Goal: Task Accomplishment & Management: Use online tool/utility

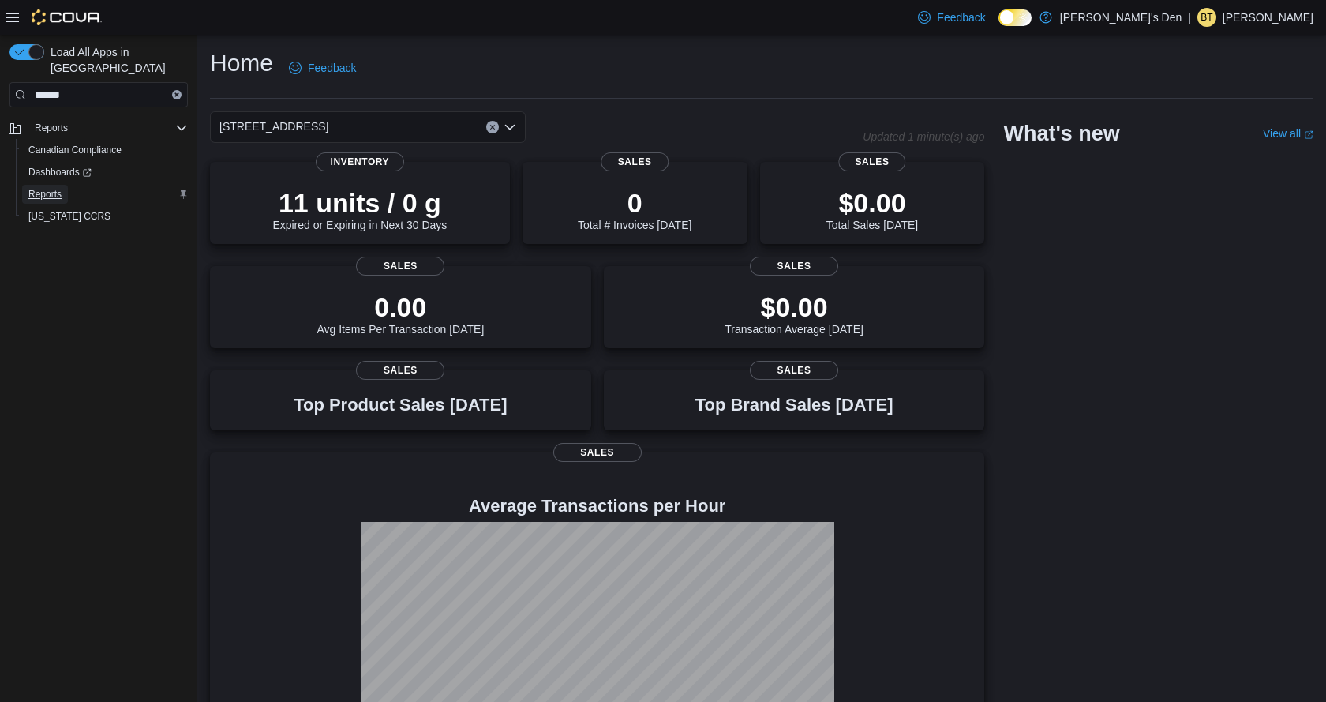
click at [36, 188] on span "Reports" at bounding box center [44, 194] width 33 height 13
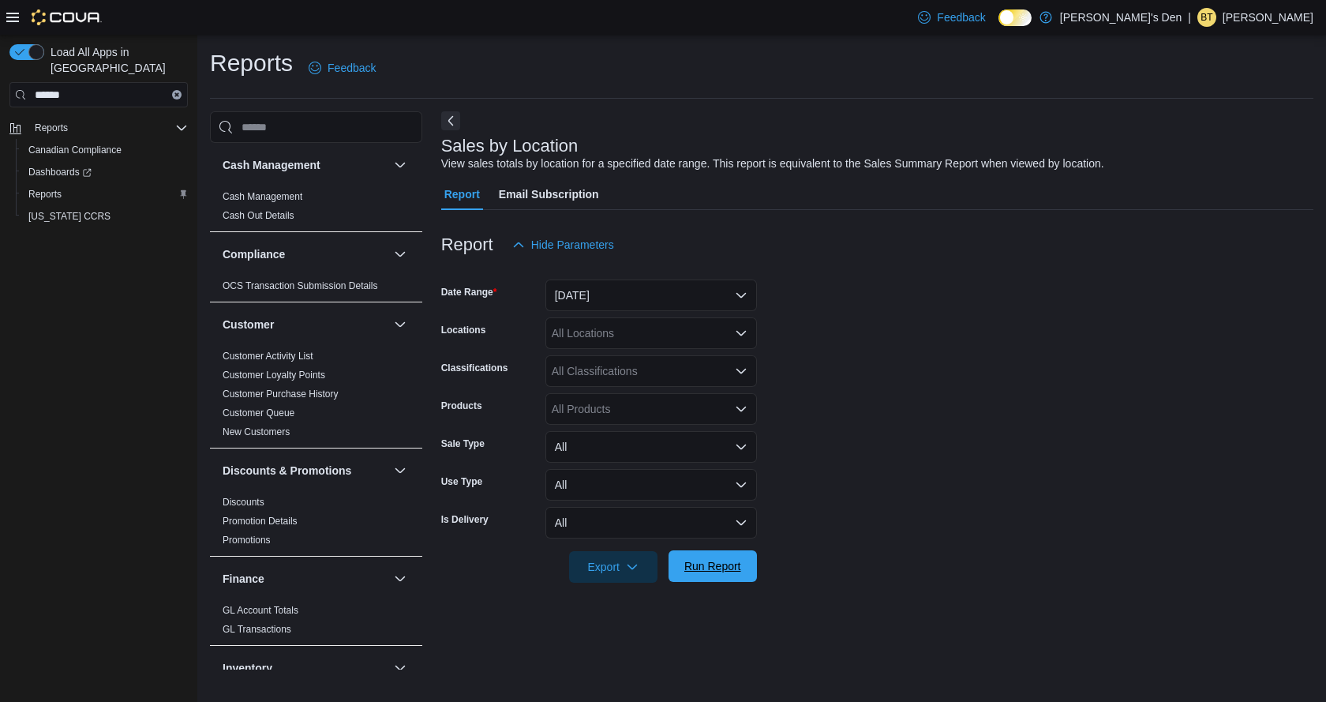
click at [719, 569] on span "Run Report" at bounding box center [712, 566] width 57 height 16
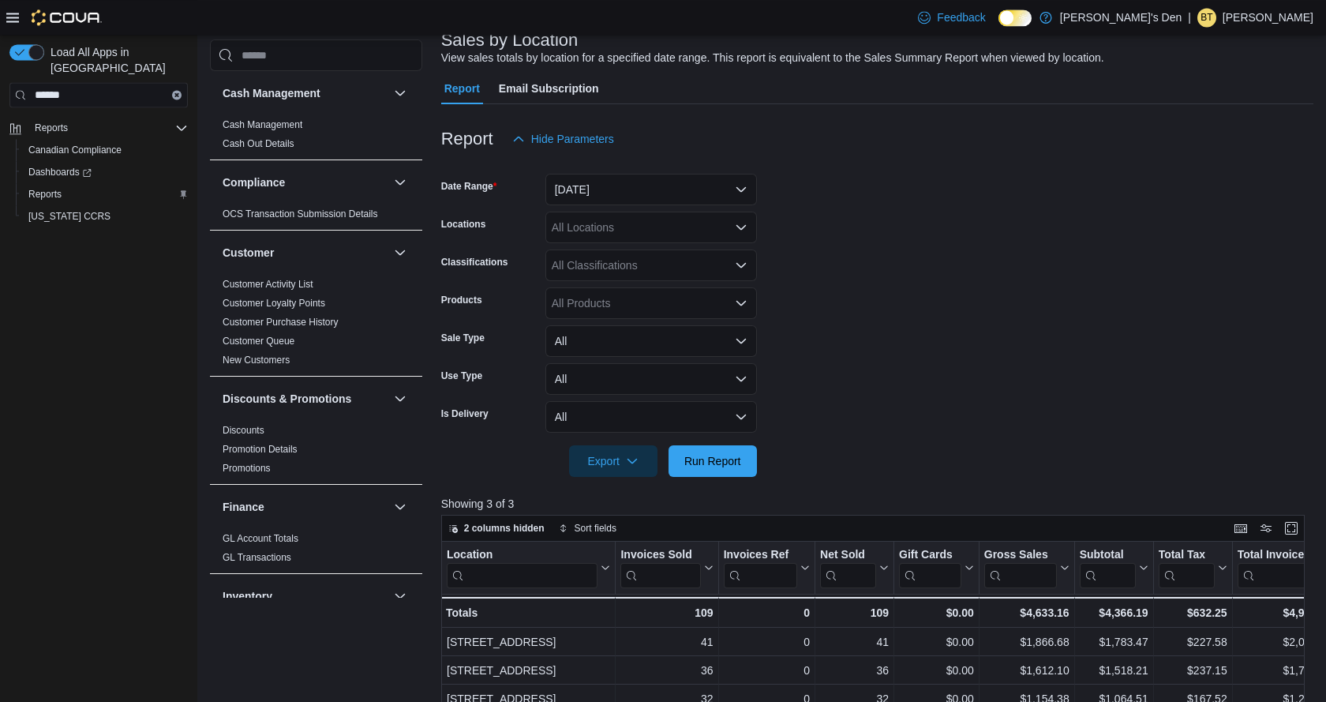
scroll to position [80, 0]
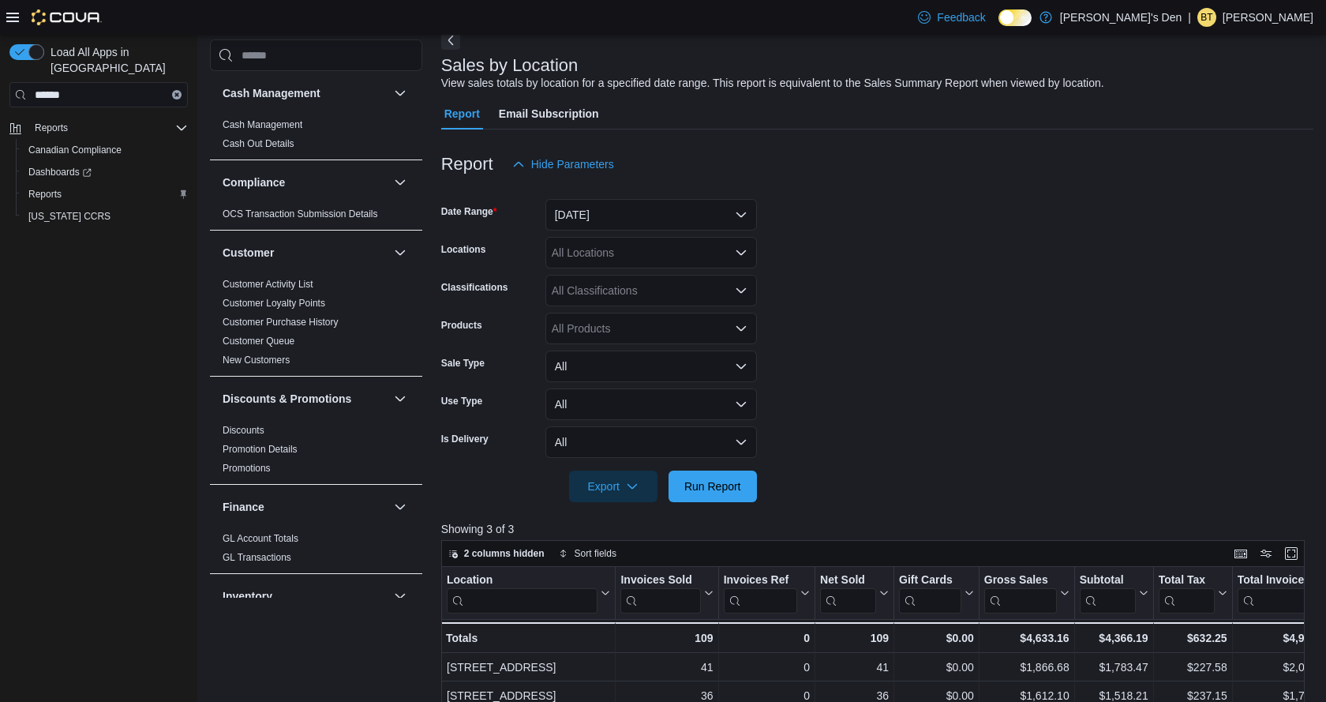
click at [649, 232] on form "Date Range [DATE] Locations All Locations Classifications All Classifications P…" at bounding box center [877, 341] width 872 height 322
click at [649, 219] on button "[DATE]" at bounding box center [650, 215] width 211 height 32
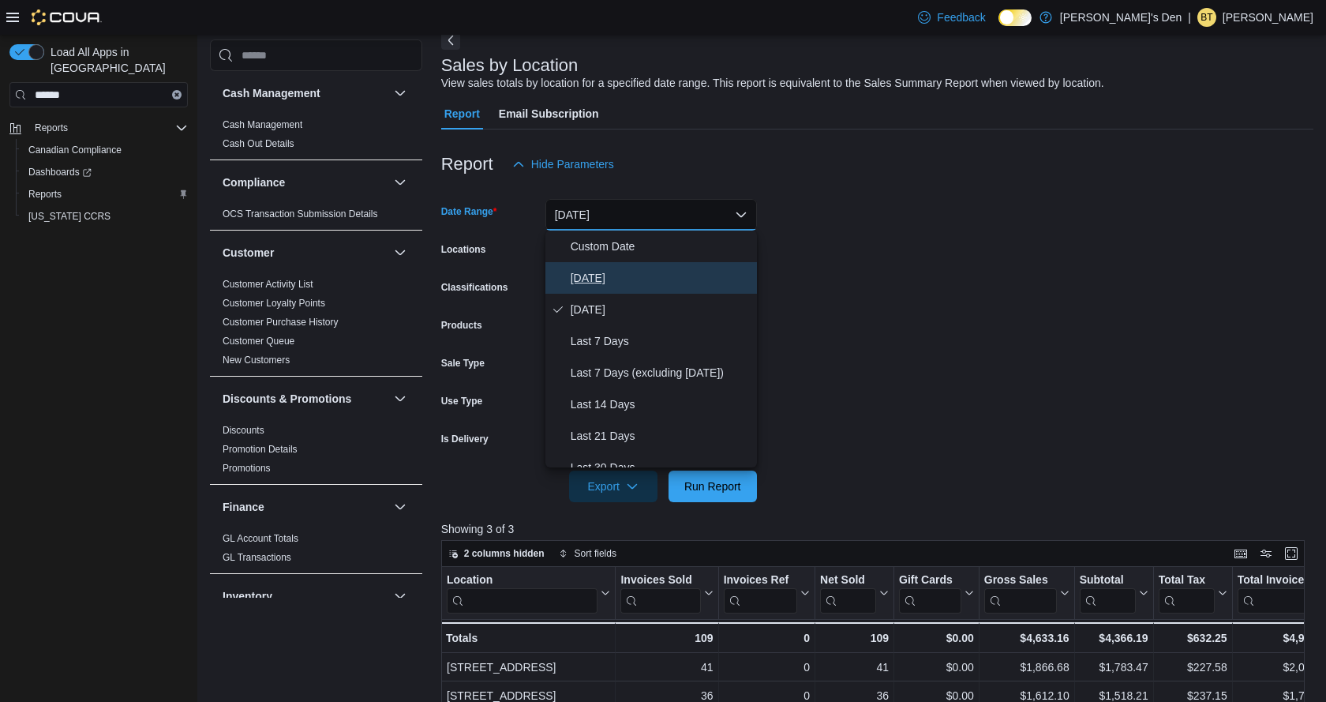
click at [594, 279] on span "[DATE]" at bounding box center [661, 277] width 180 height 19
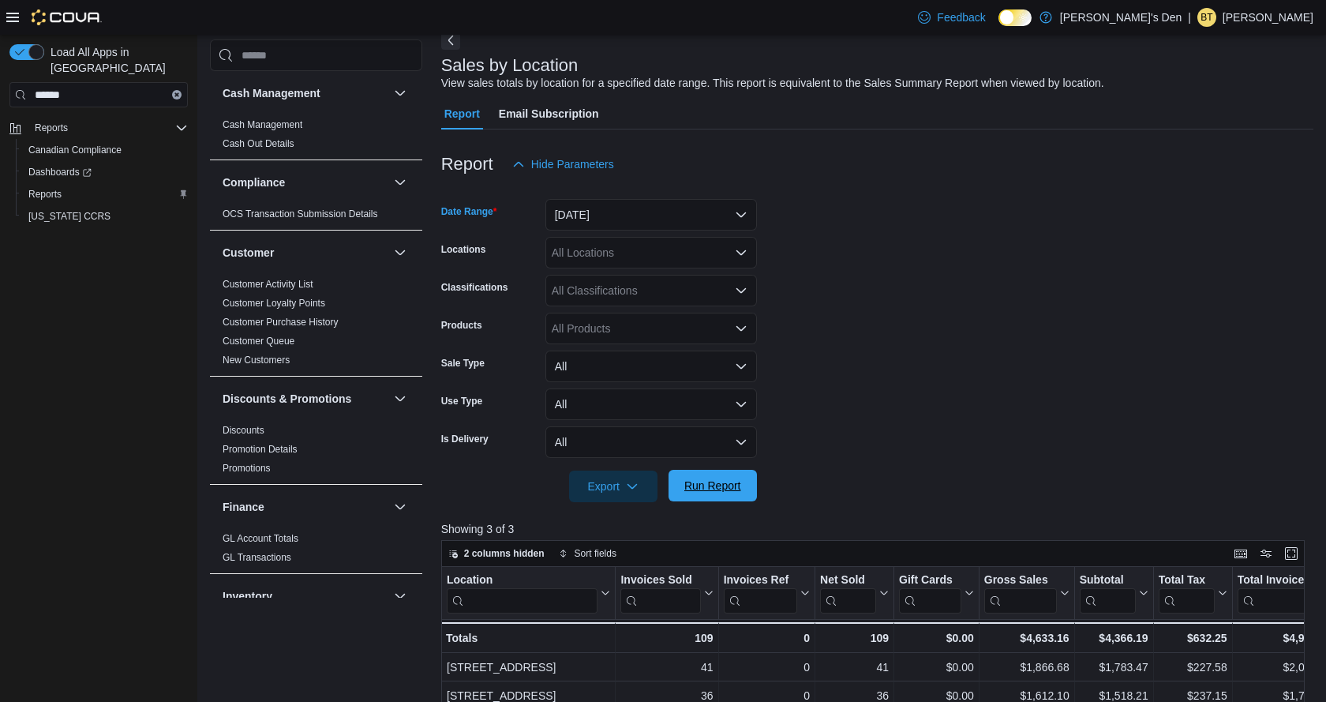
click at [701, 481] on span "Run Report" at bounding box center [712, 485] width 57 height 16
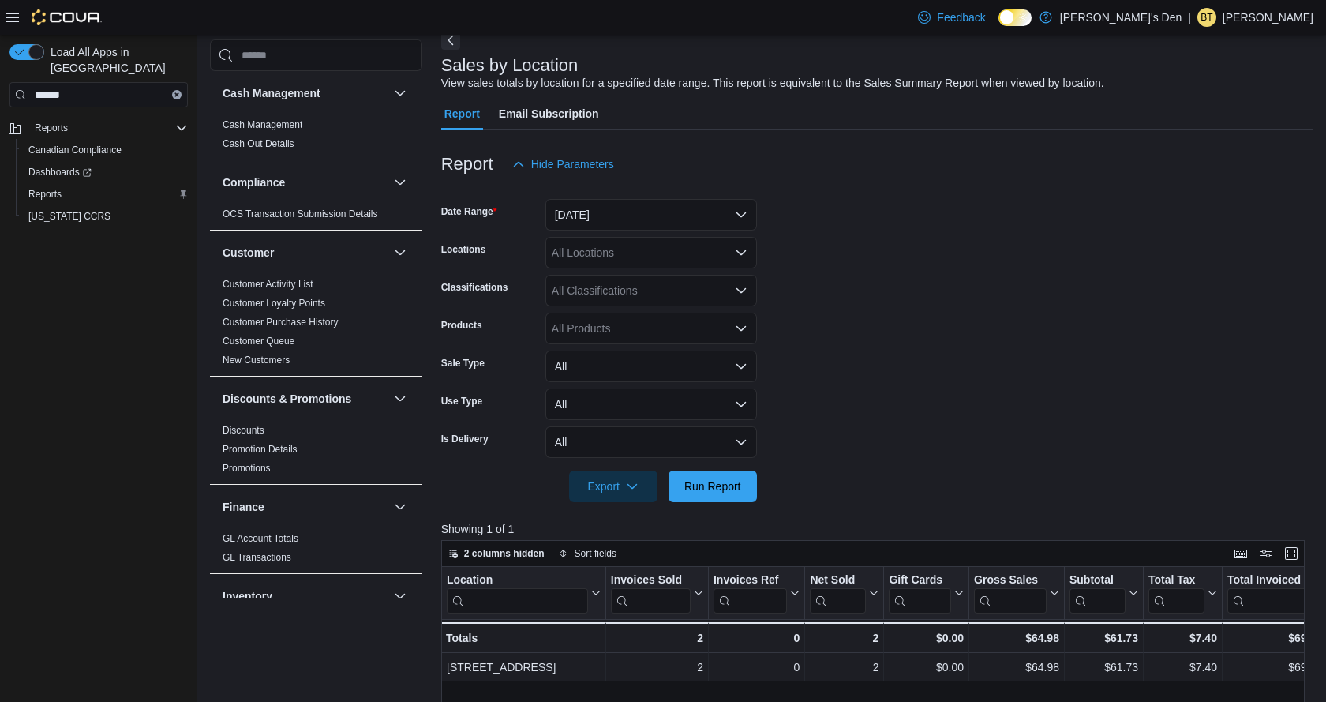
drag, startPoint x: 1033, startPoint y: 408, endPoint x: 925, endPoint y: 426, distance: 109.6
click at [1031, 410] on form "Date Range [DATE] Locations All Locations Classifications All Classifications P…" at bounding box center [877, 341] width 872 height 322
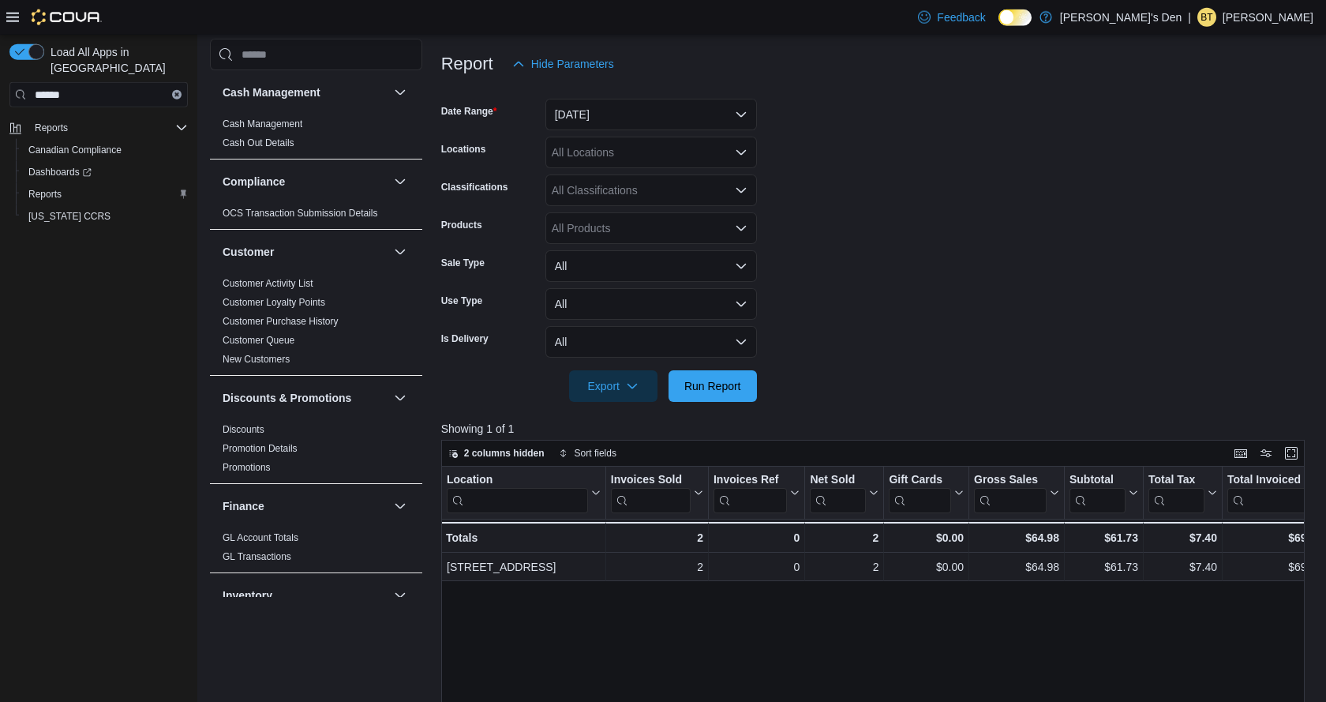
scroll to position [241, 0]
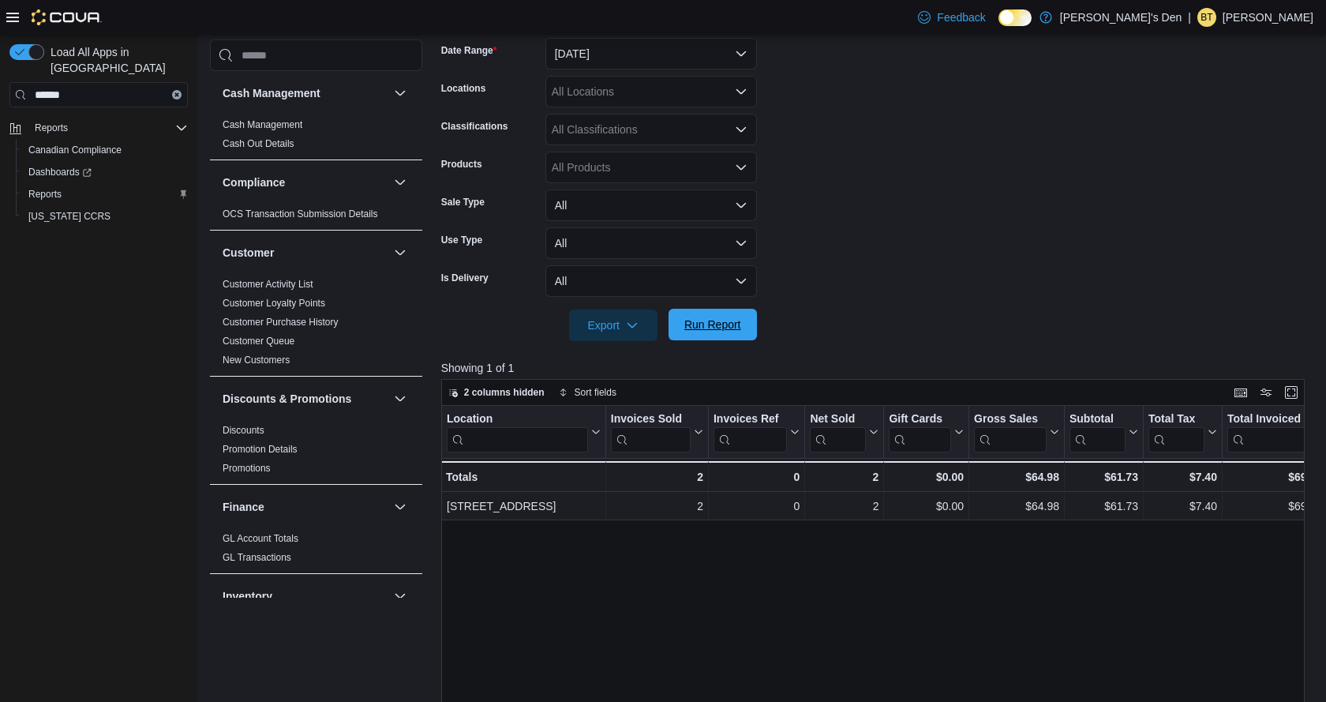
click at [694, 326] on span "Run Report" at bounding box center [712, 324] width 57 height 16
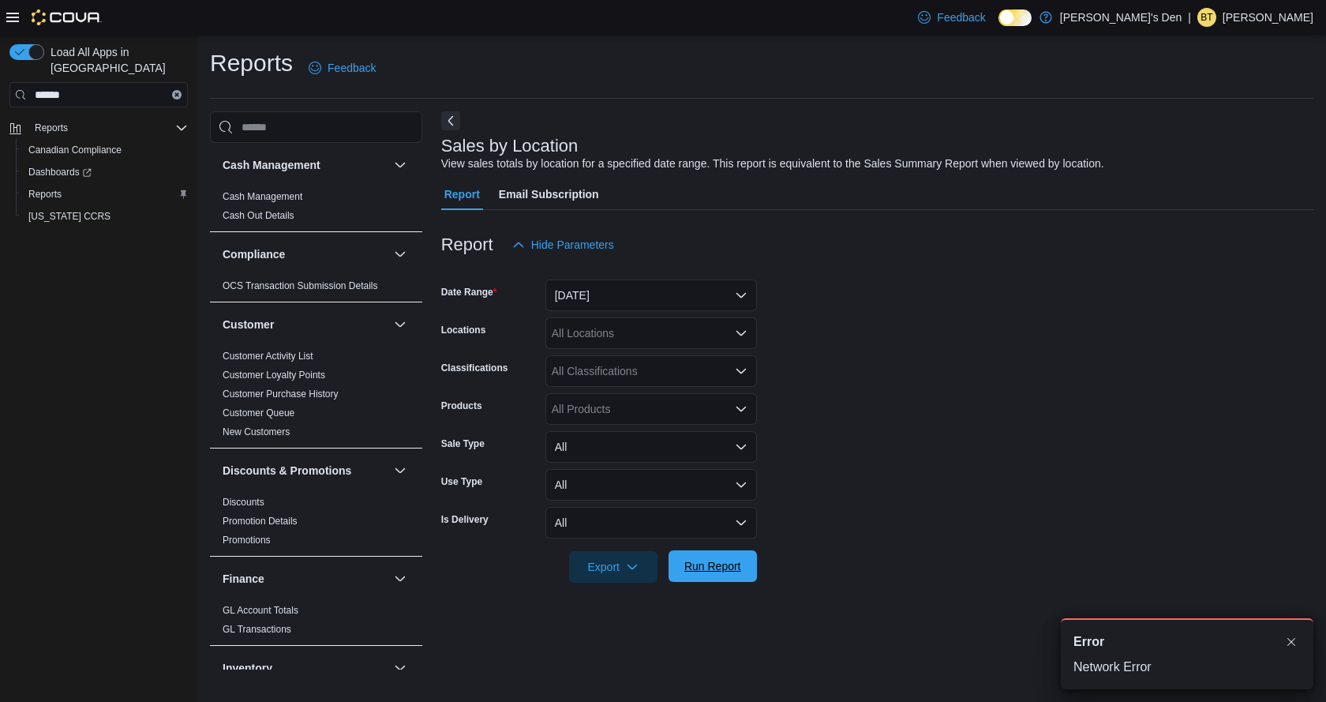
scroll to position [0, 0]
